Goal: Transaction & Acquisition: Purchase product/service

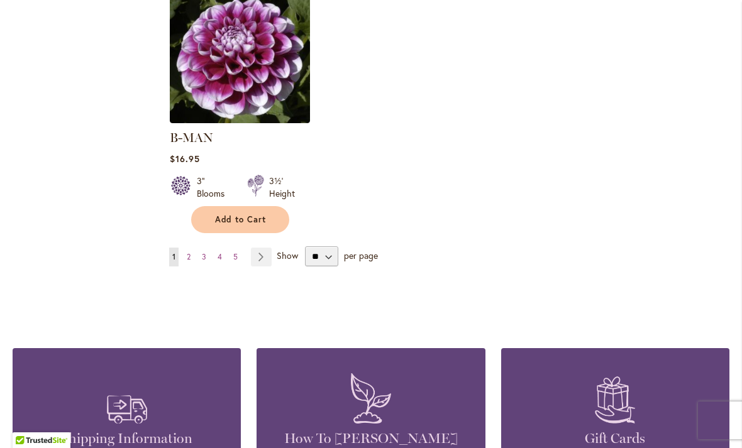
scroll to position [1687, 0]
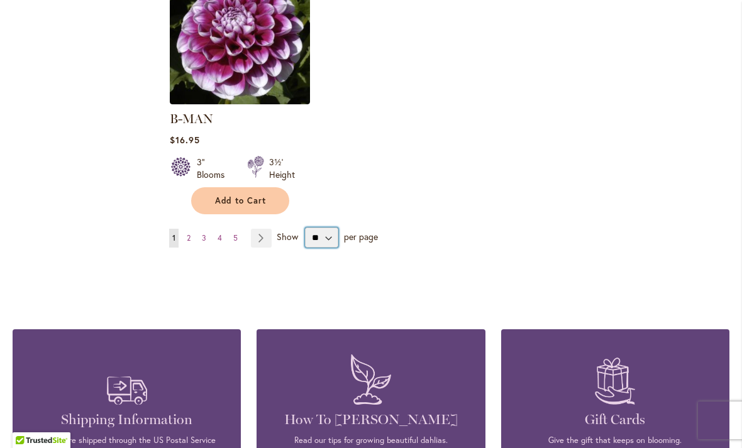
click at [305, 238] on select "** ** ** **" at bounding box center [321, 238] width 33 height 20
select select "**"
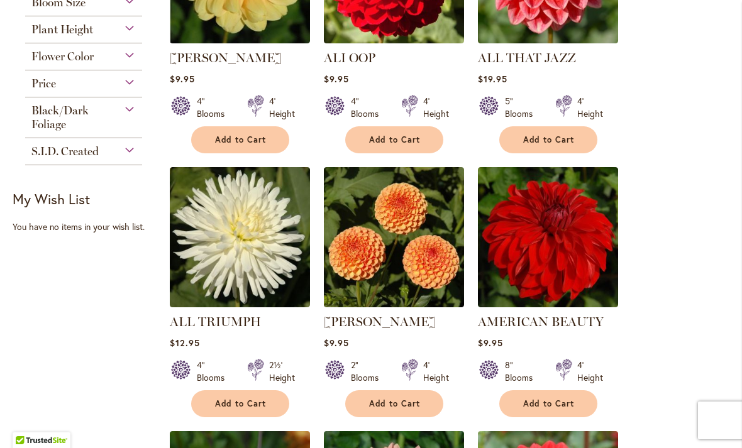
scroll to position [690, 0]
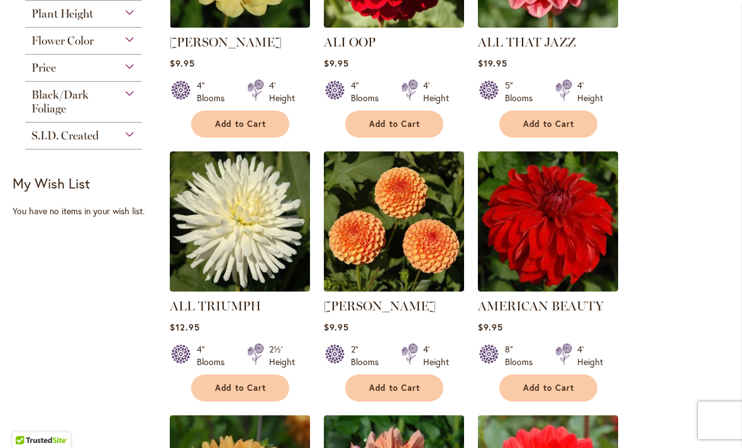
click at [419, 394] on span "Add to Cart" at bounding box center [395, 388] width 52 height 11
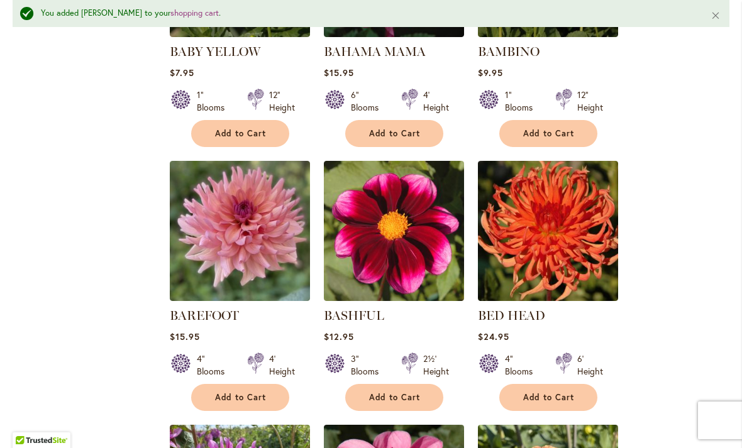
scroll to position [2066, 0]
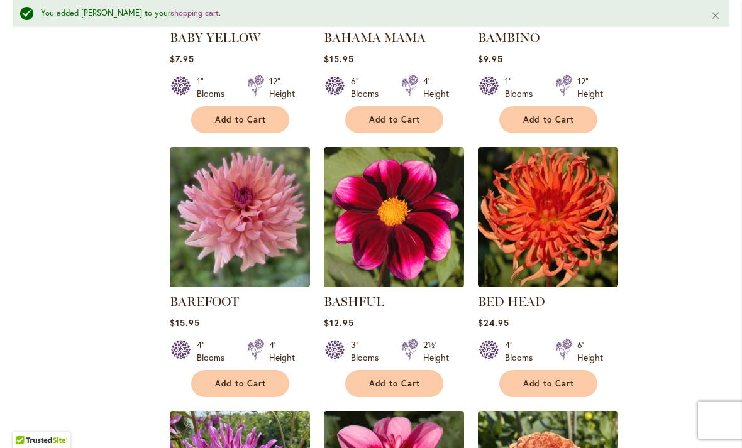
click at [414, 378] on span "Add to Cart" at bounding box center [395, 383] width 52 height 11
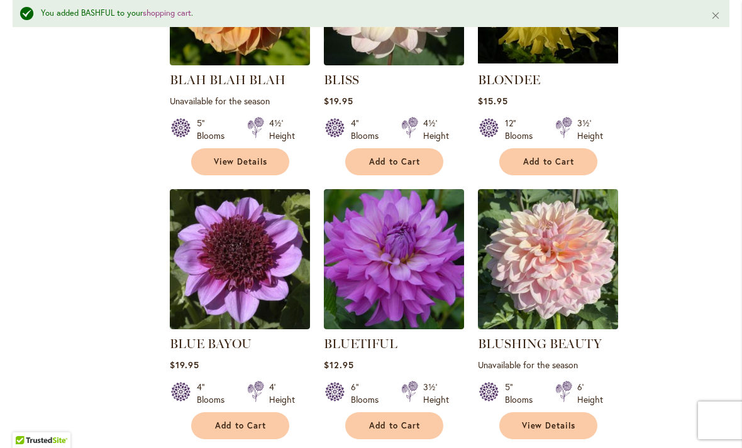
scroll to position [3624, 0]
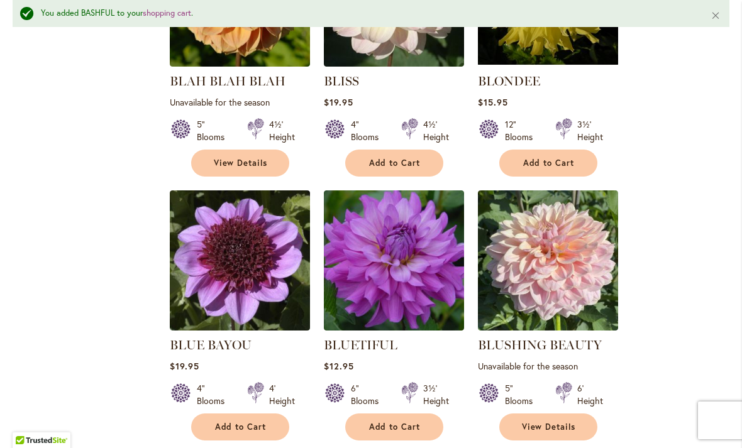
click at [416, 414] on button "Add to Cart" at bounding box center [394, 427] width 98 height 27
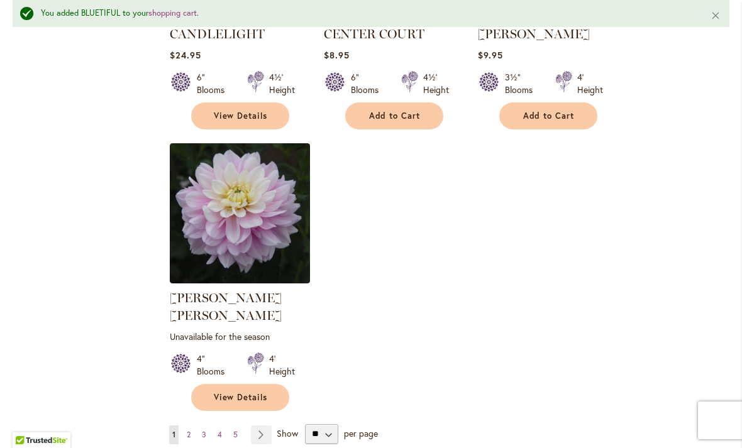
scroll to position [5840, 0]
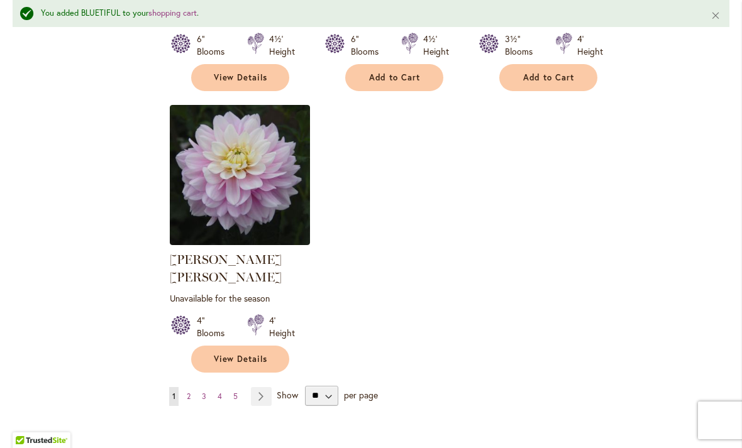
click at [260, 387] on link "Page Next" at bounding box center [261, 396] width 21 height 19
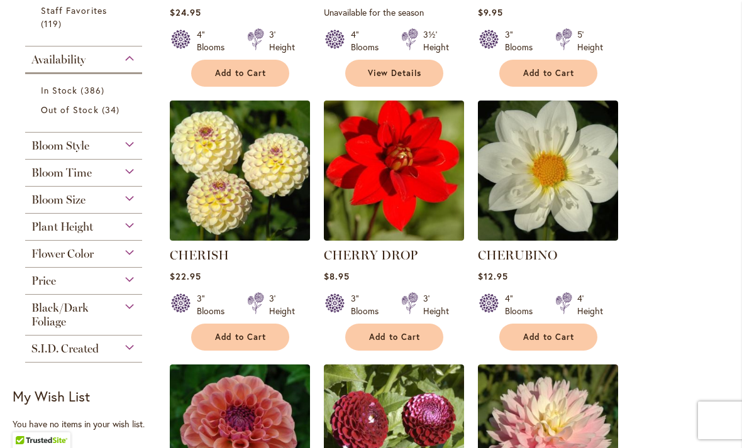
scroll to position [492, 0]
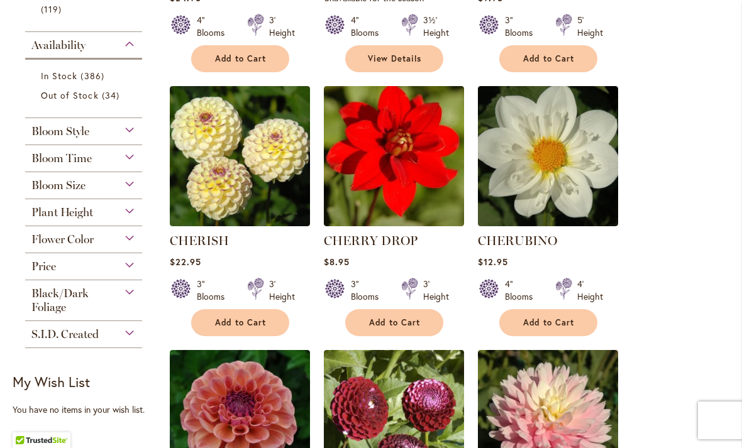
click at [569, 328] on span "Add to Cart" at bounding box center [549, 322] width 52 height 11
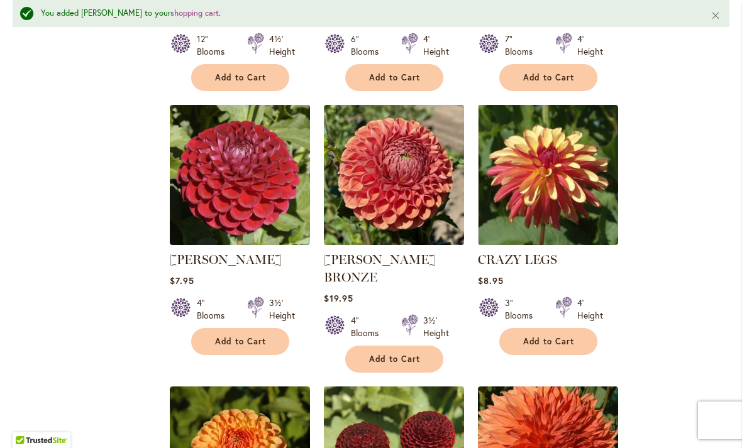
scroll to position [1897, 0]
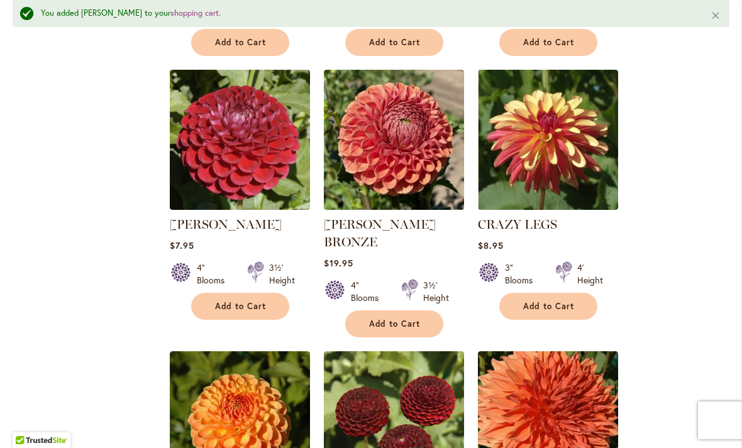
click at [402, 319] on span "Add to Cart" at bounding box center [395, 324] width 52 height 11
click at [262, 301] on span "Add to Cart" at bounding box center [241, 306] width 52 height 11
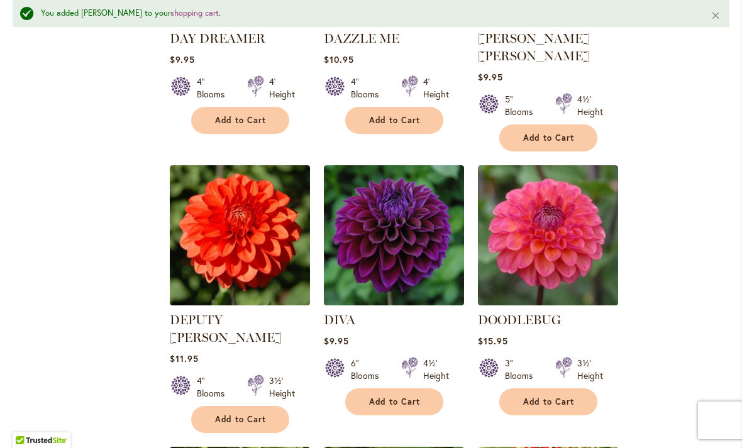
scroll to position [3477, 0]
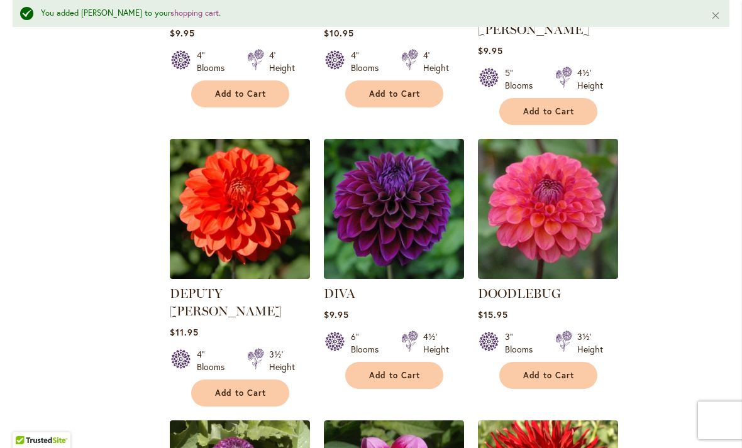
click at [407, 362] on button "Add to Cart" at bounding box center [394, 375] width 98 height 27
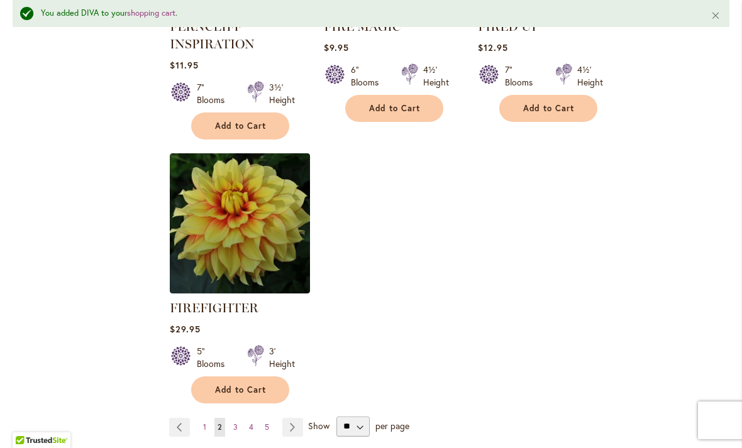
scroll to position [5917, 0]
click at [295, 419] on link "Page Next" at bounding box center [292, 428] width 21 height 19
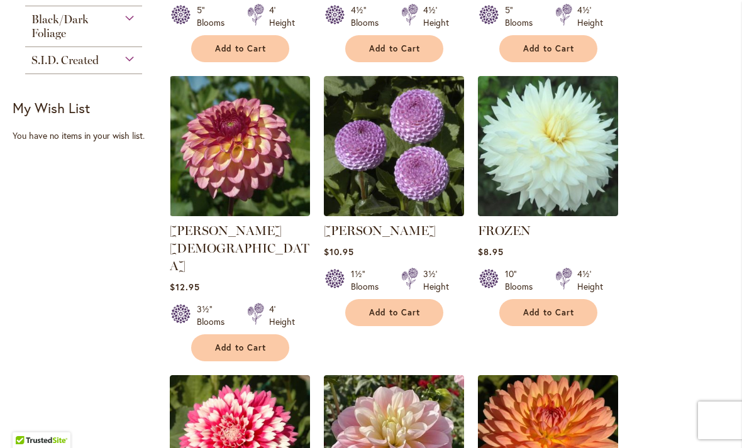
scroll to position [767, 0]
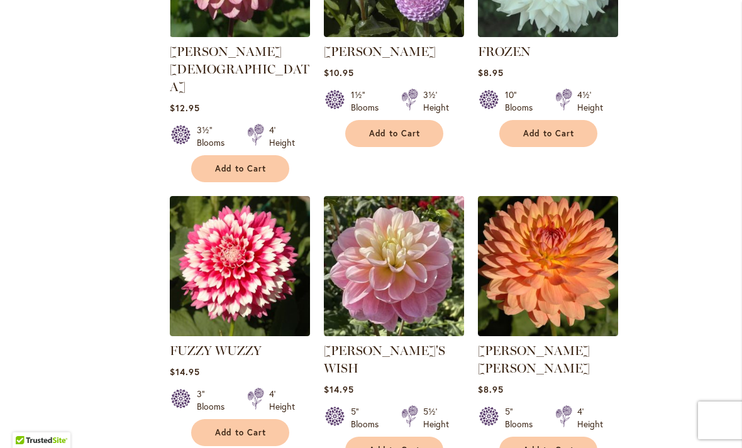
scroll to position [946, 0]
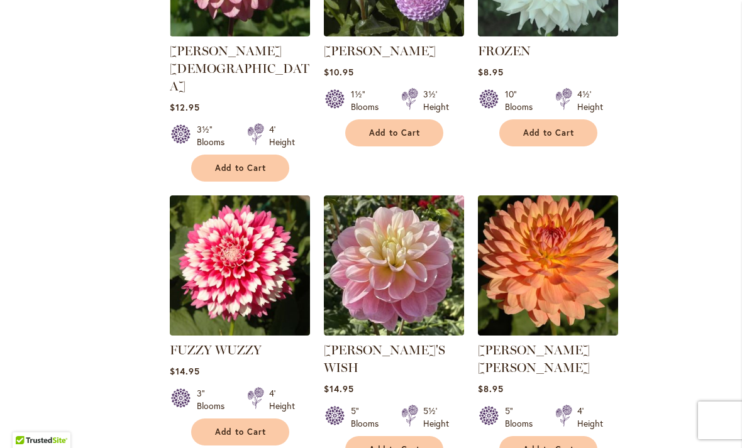
click at [250, 227] on img at bounding box center [240, 266] width 140 height 140
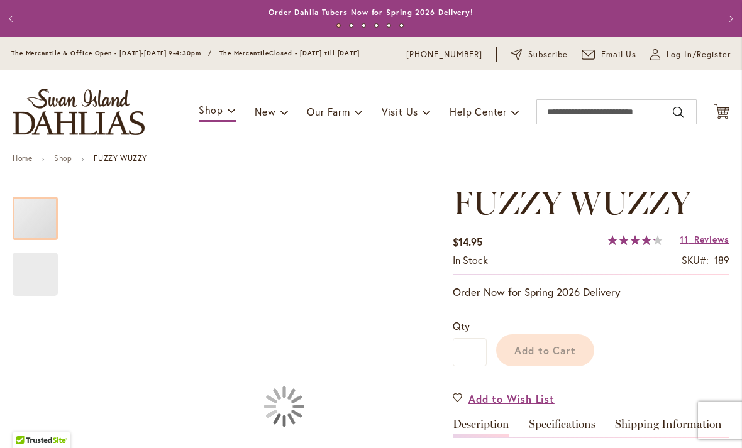
scroll to position [201, 0]
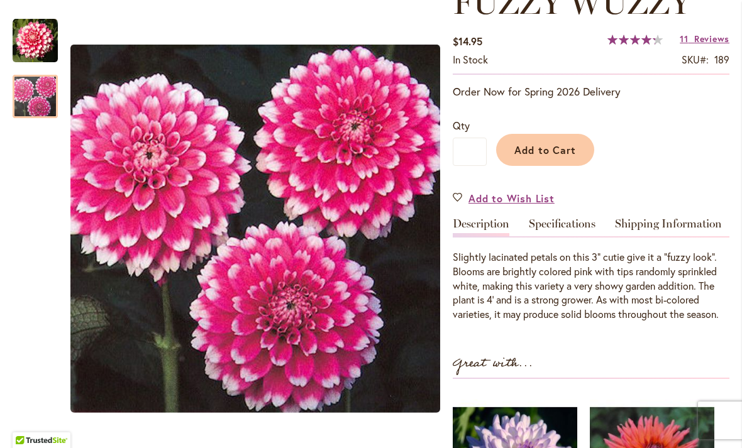
click at [38, 94] on img "FUZZY WUZZY" at bounding box center [35, 96] width 45 height 45
click at [47, 75] on div at bounding box center [35, 96] width 45 height 43
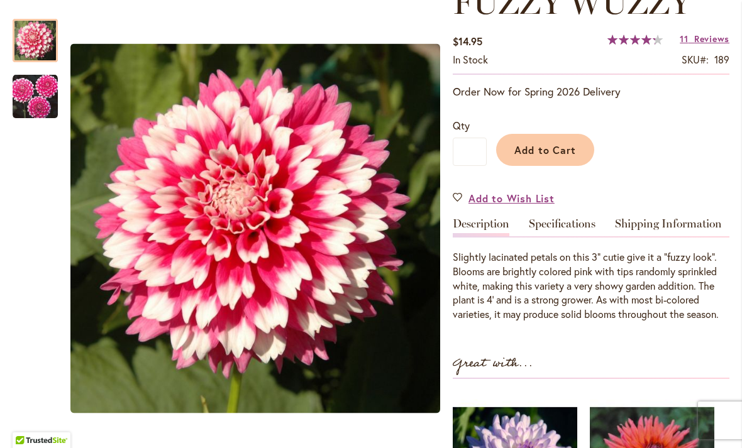
click at [571, 157] on span "Add to Cart" at bounding box center [545, 149] width 62 height 13
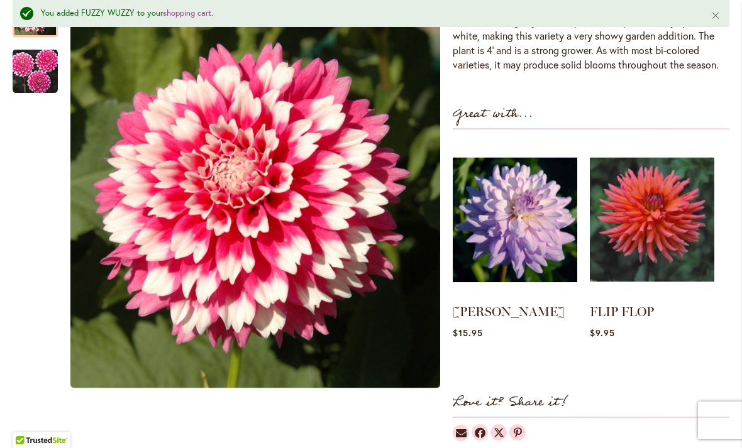
scroll to position [533, 0]
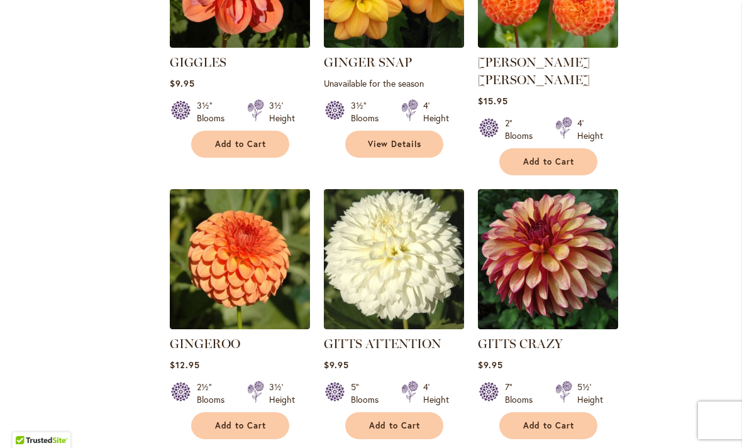
scroll to position [2110, 0]
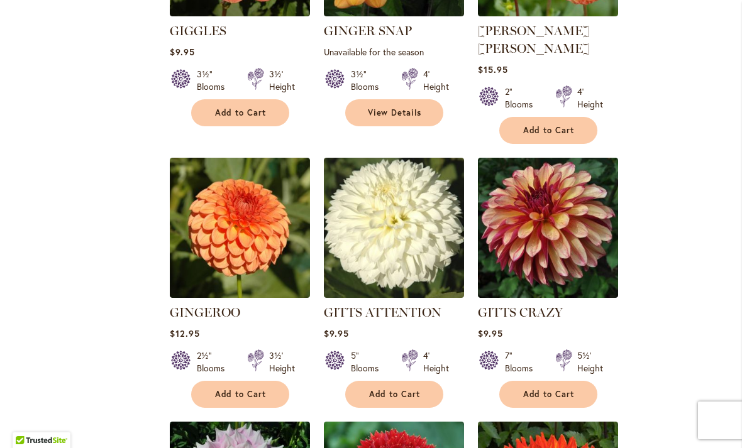
click at [413, 163] on img at bounding box center [394, 228] width 140 height 140
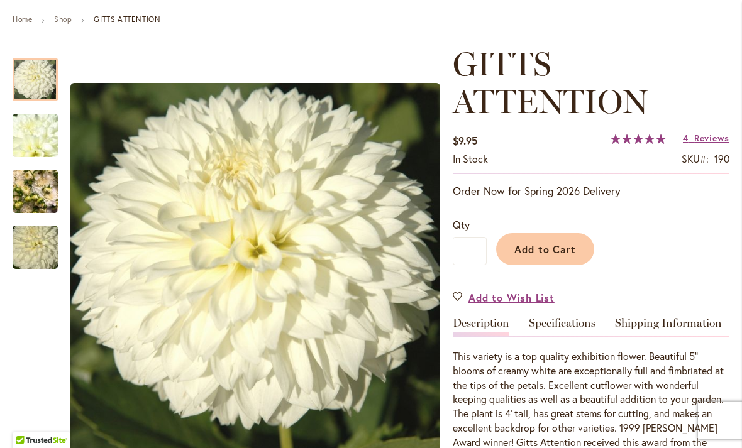
scroll to position [206, 0]
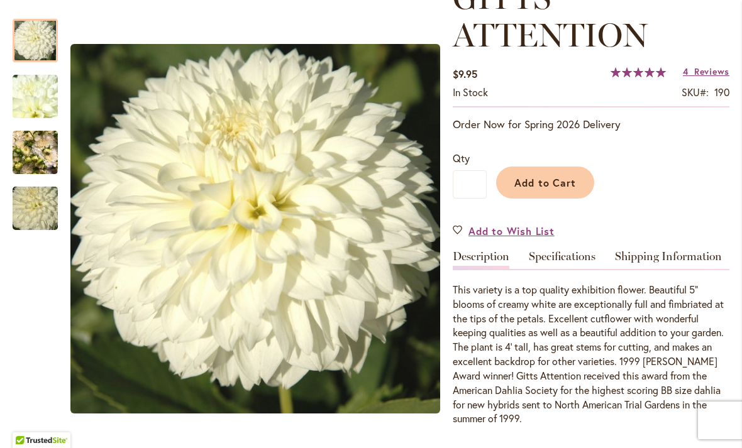
click at [566, 187] on span "Add to Cart" at bounding box center [545, 182] width 62 height 13
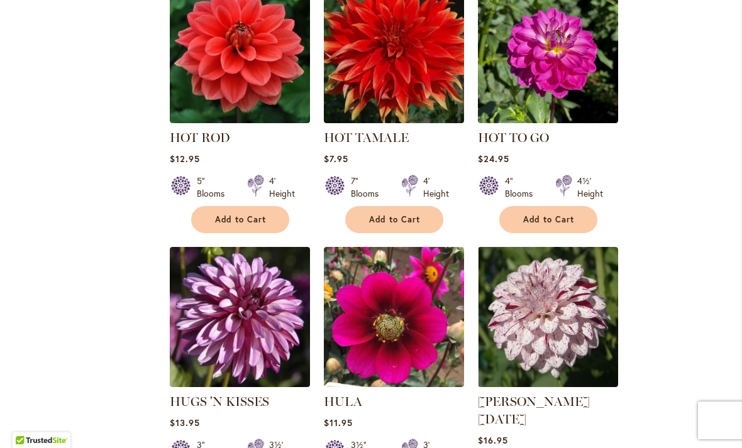
scroll to position [5328, 0]
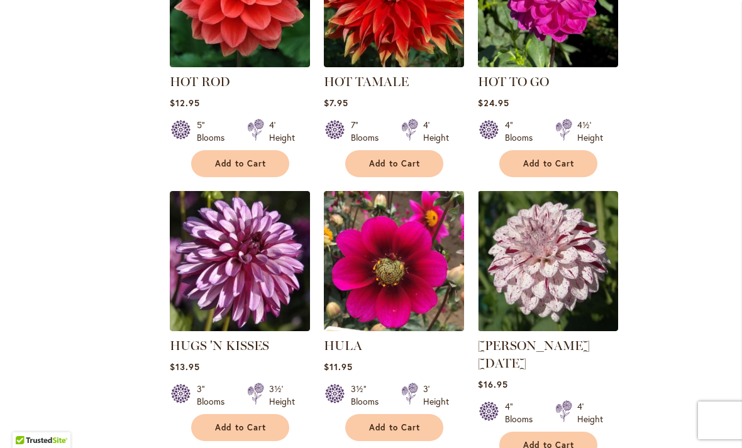
click at [253, 422] on span "Add to Cart" at bounding box center [241, 427] width 52 height 11
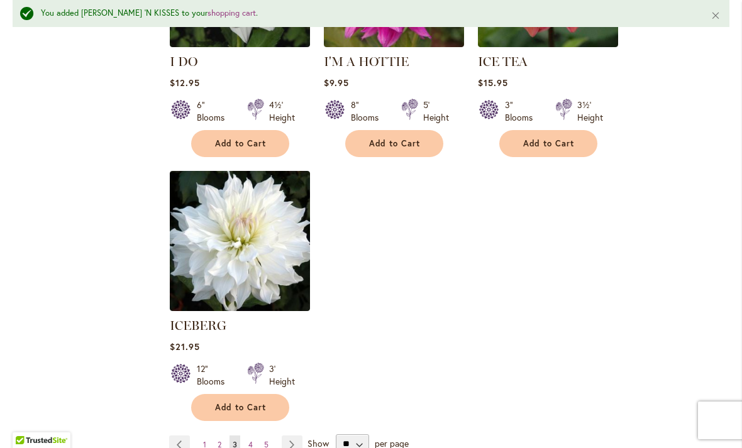
scroll to position [5939, 0]
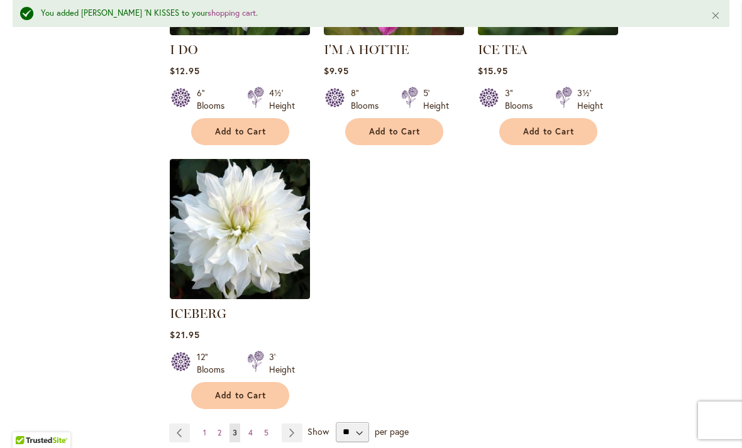
click at [253, 424] on link "Page 4" at bounding box center [250, 433] width 11 height 19
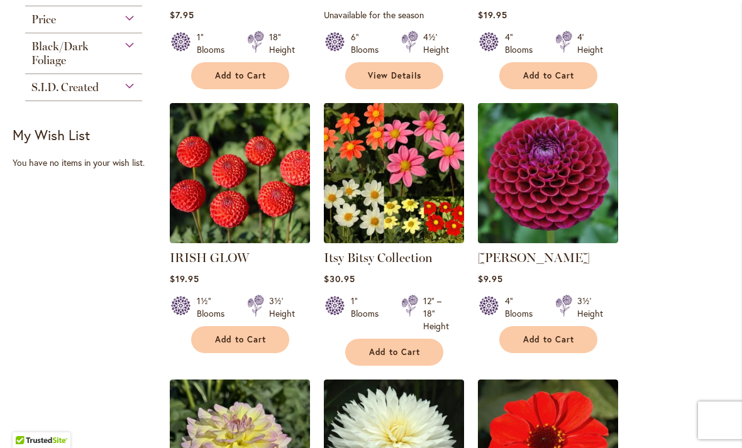
scroll to position [810, 0]
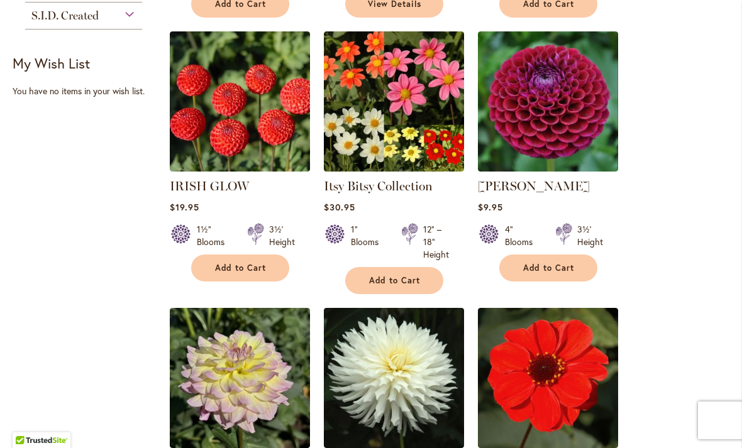
click at [570, 273] on span "Add to Cart" at bounding box center [549, 268] width 52 height 11
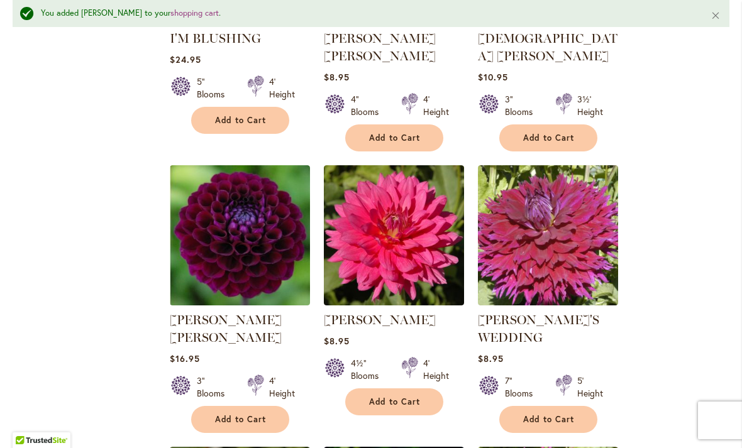
scroll to position [1288, 0]
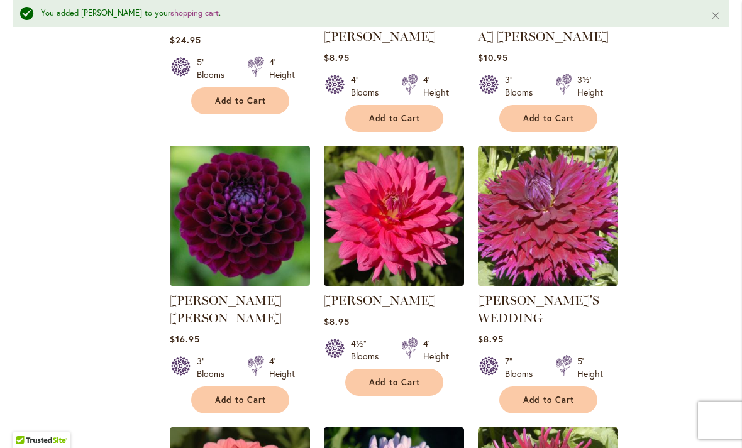
click at [411, 377] on span "Add to Cart" at bounding box center [395, 382] width 52 height 11
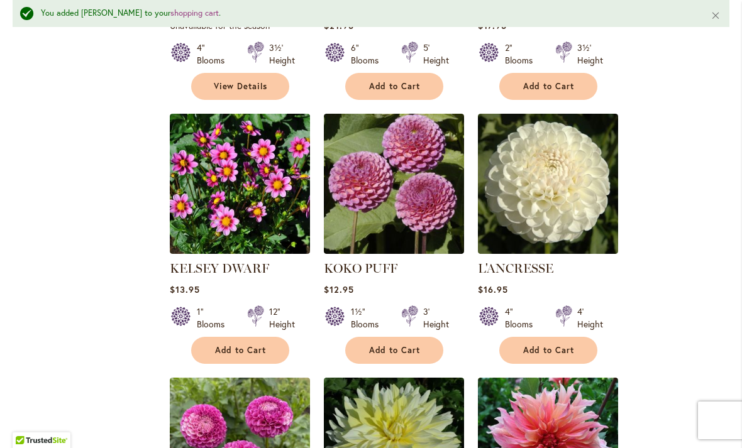
scroll to position [2447, 0]
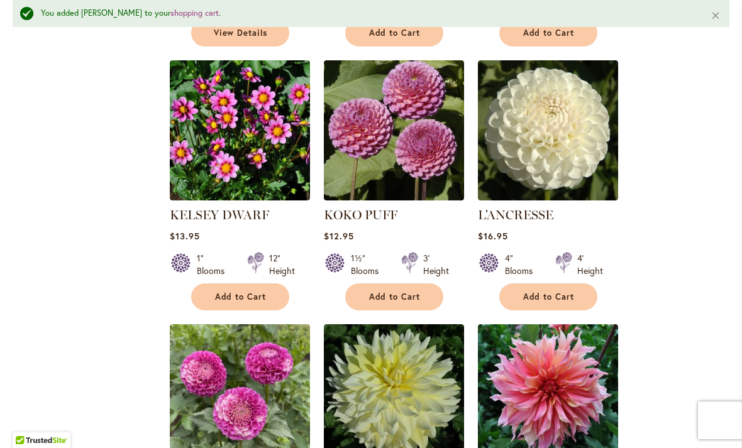
click at [560, 294] on span "Add to Cart" at bounding box center [549, 297] width 52 height 11
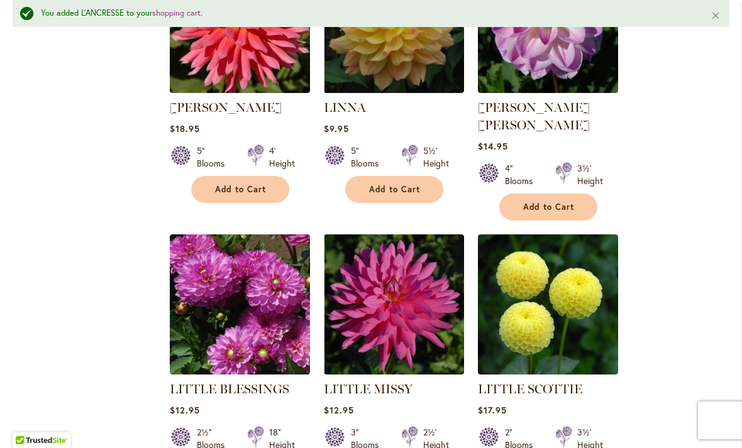
scroll to position [3910, 0]
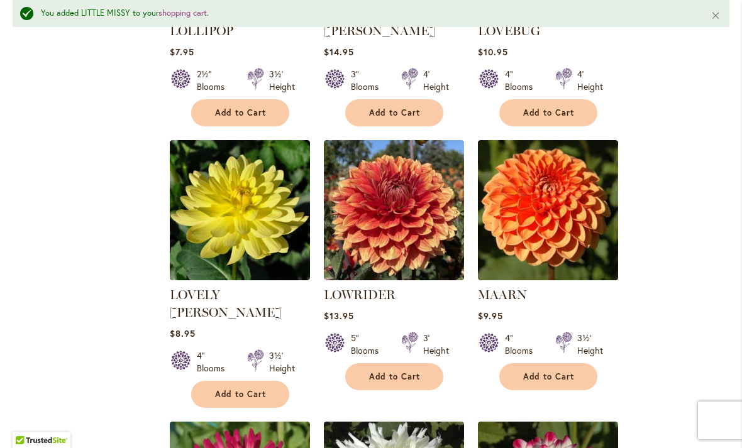
scroll to position [4626, 0]
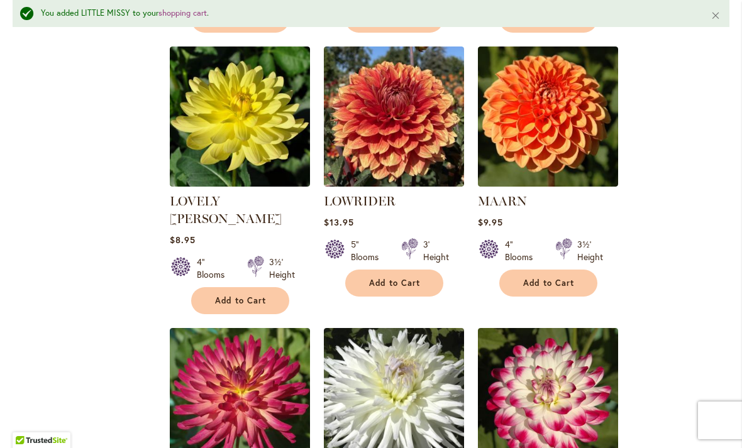
click at [568, 278] on span "Add to Cart" at bounding box center [549, 283] width 52 height 11
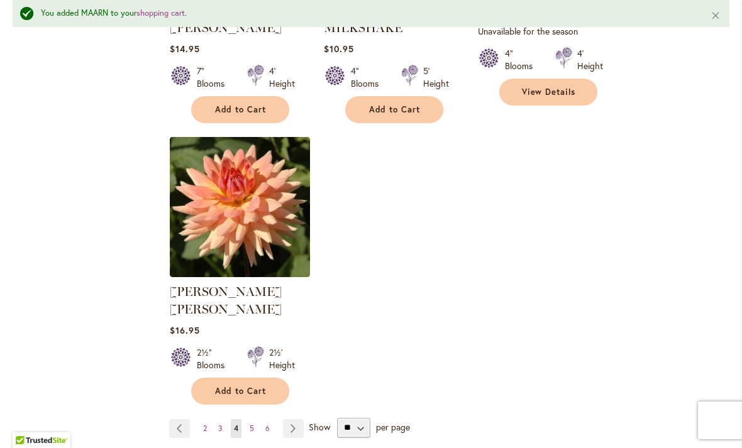
scroll to position [0, 0]
